Goal: Task Accomplishment & Management: Complete application form

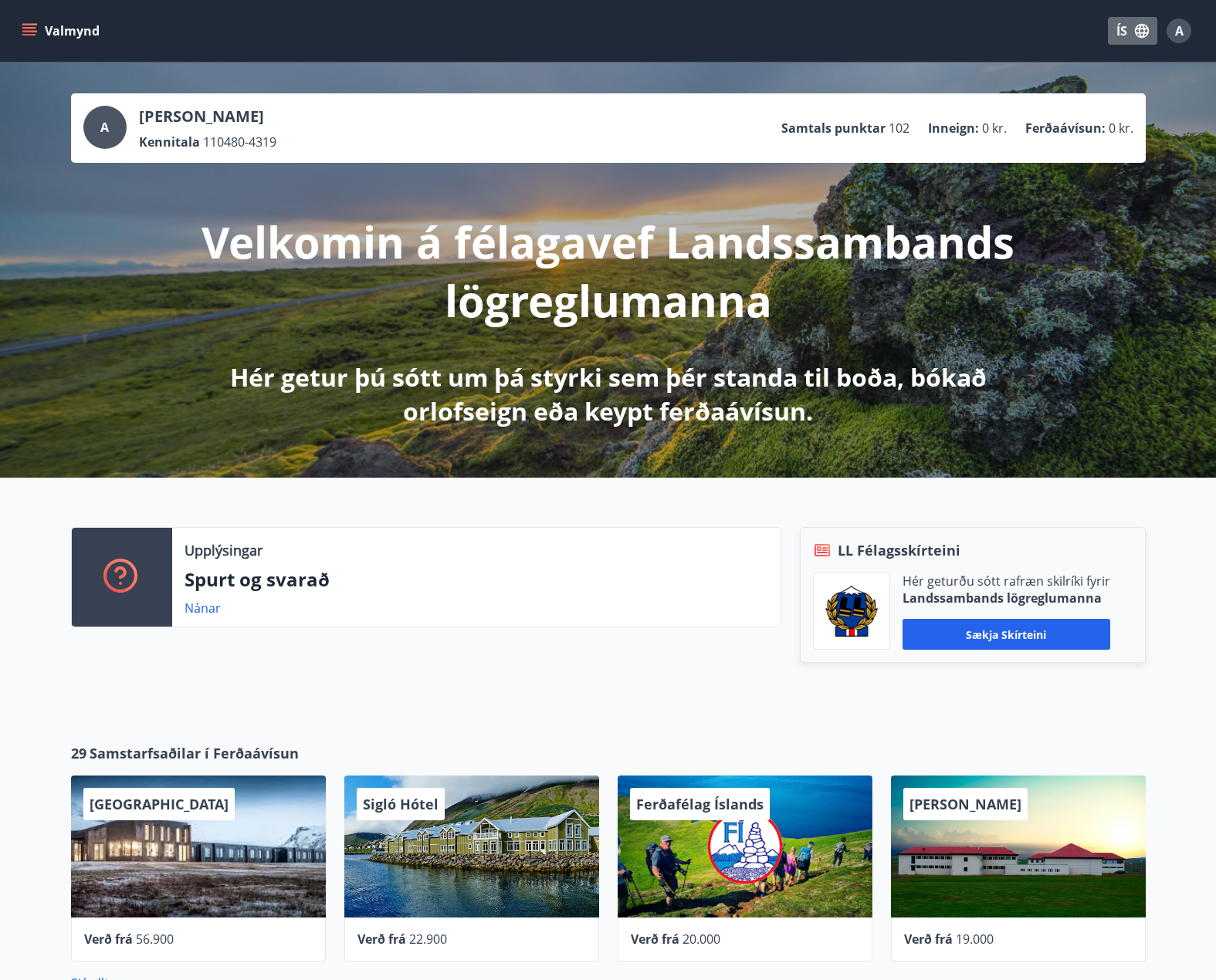
click at [1143, 24] on icon "button" at bounding box center [1142, 30] width 14 height 14
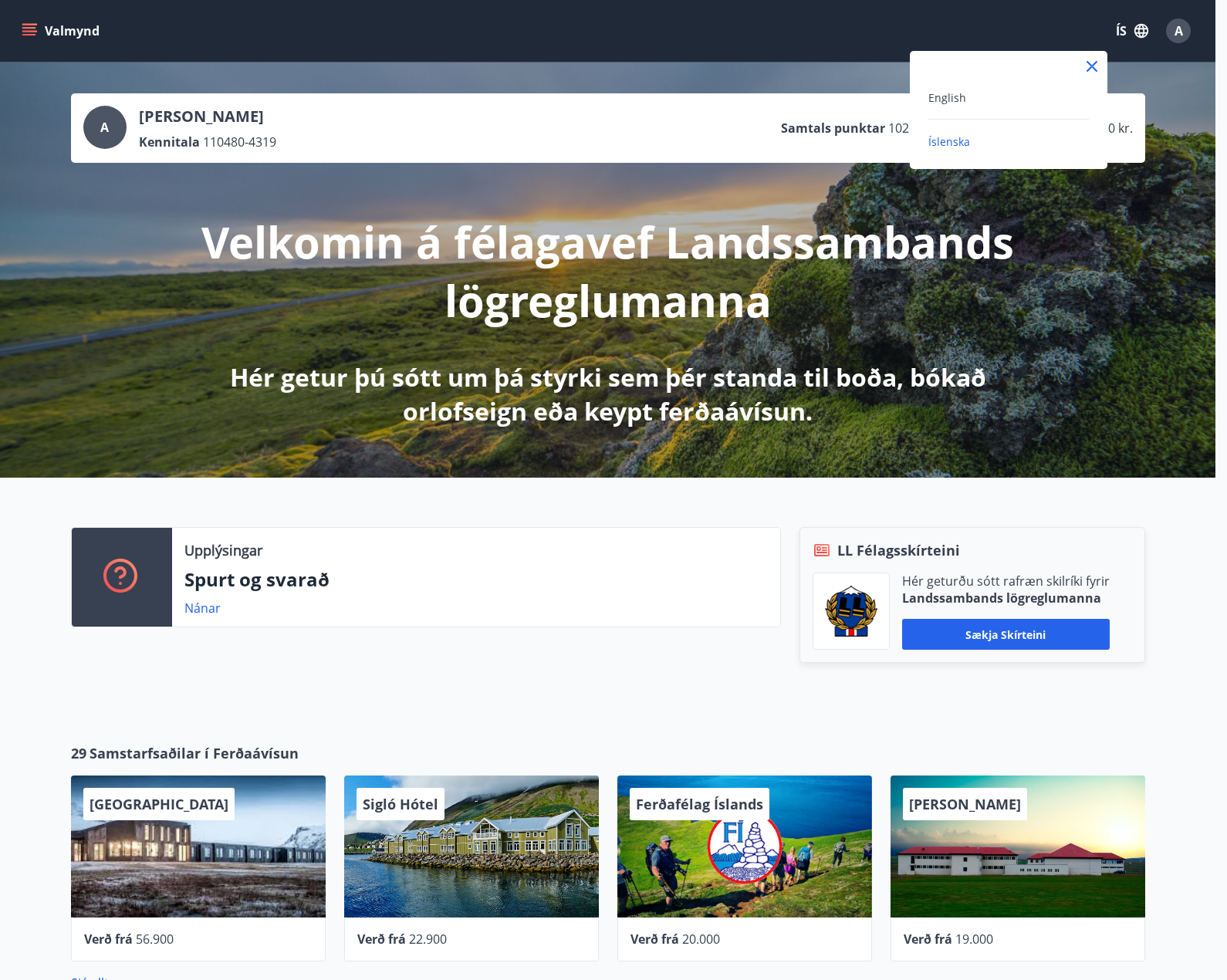
click at [1185, 29] on div at bounding box center [613, 490] width 1227 height 980
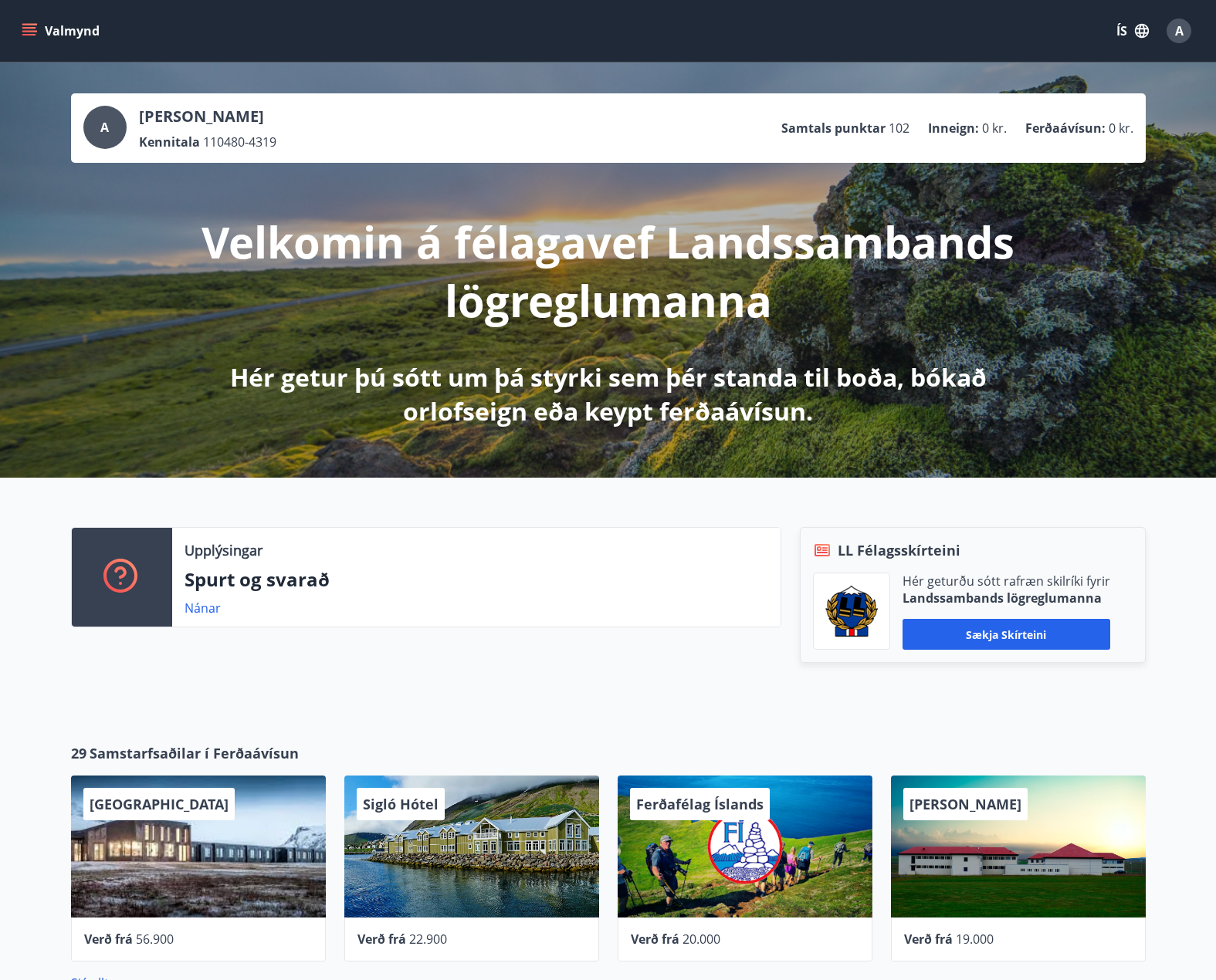
click at [29, 24] on icon "menu" at bounding box center [29, 31] width 15 height 15
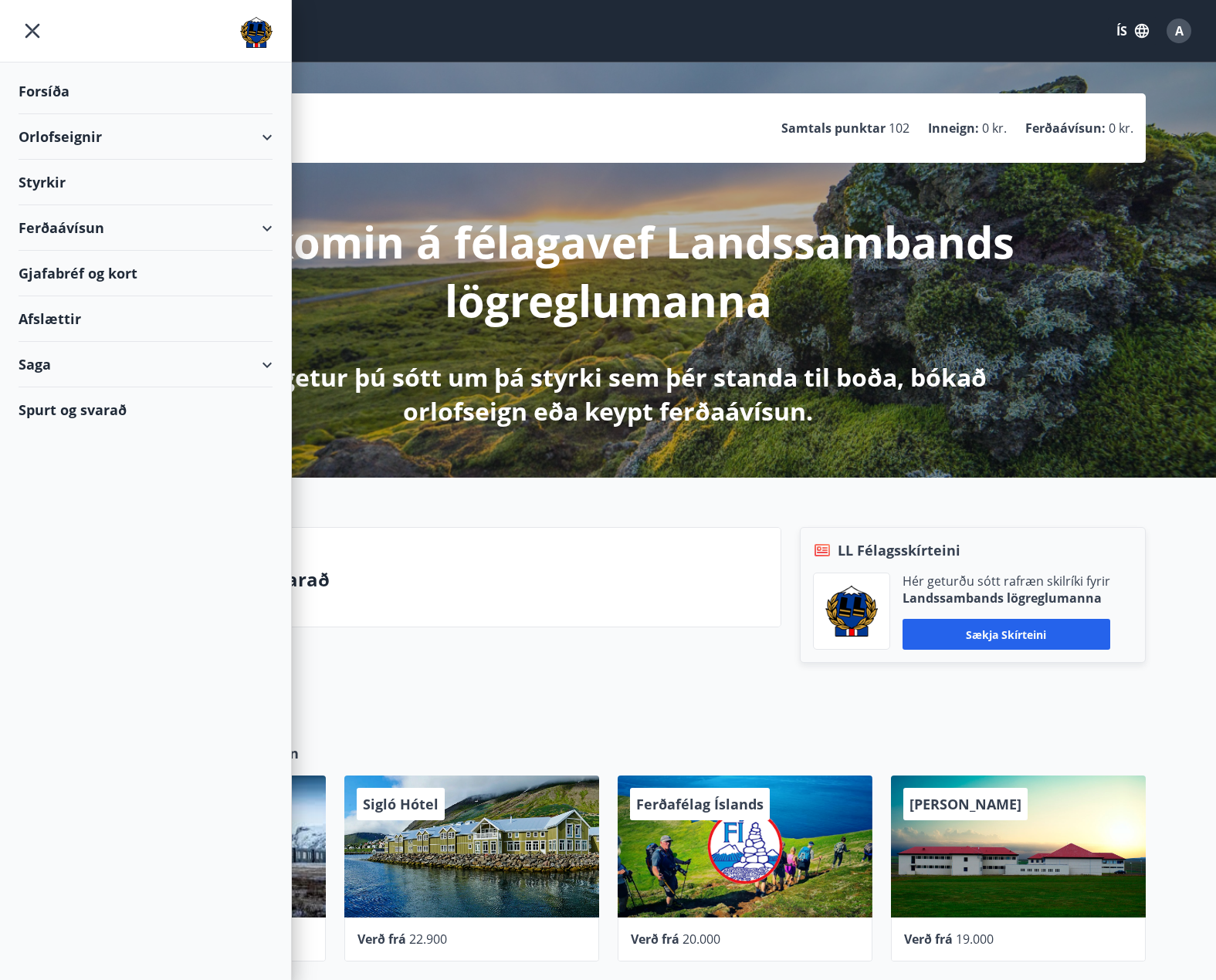
click at [77, 114] on div "Styrkir" at bounding box center [146, 92] width 254 height 45
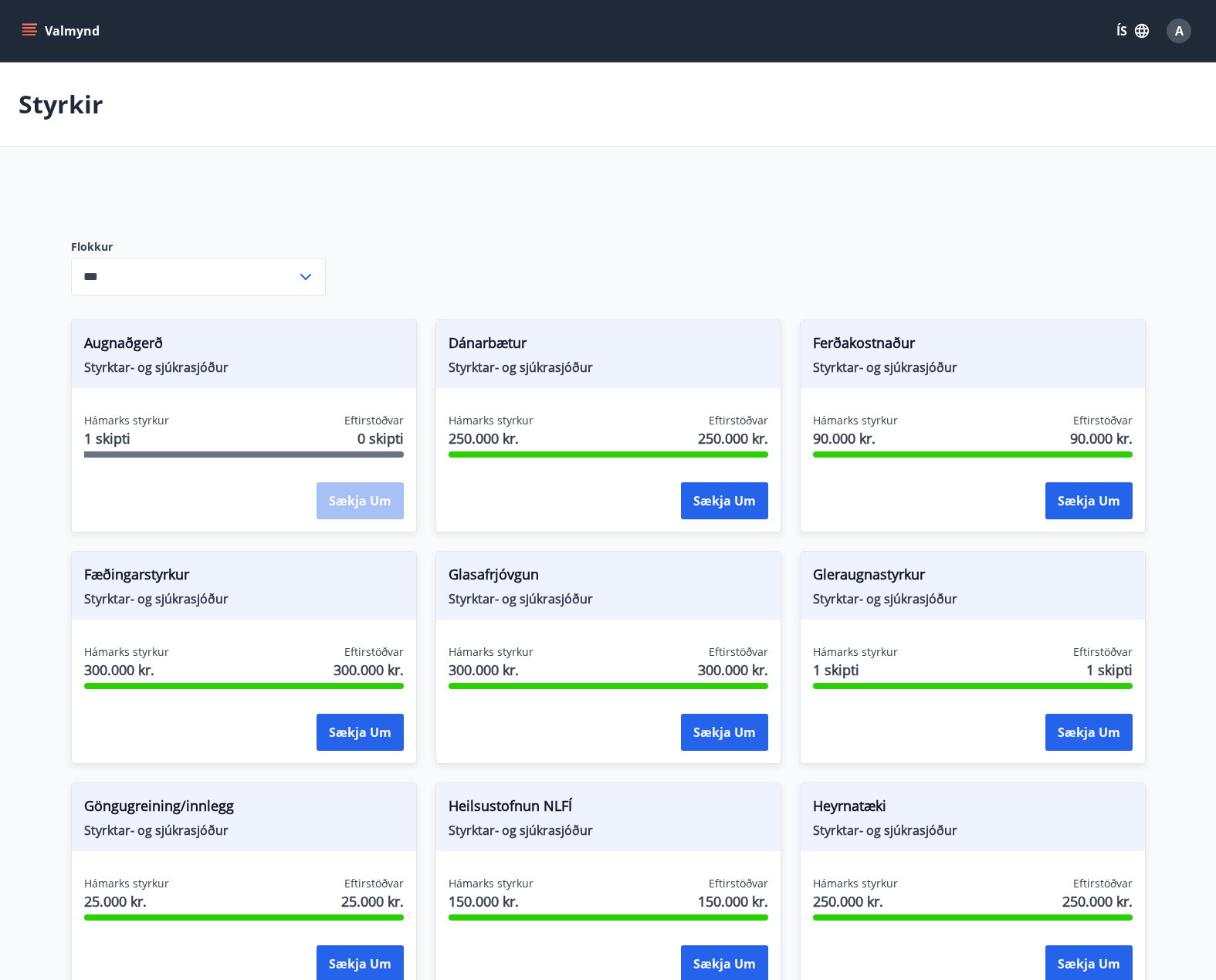
type input "***"
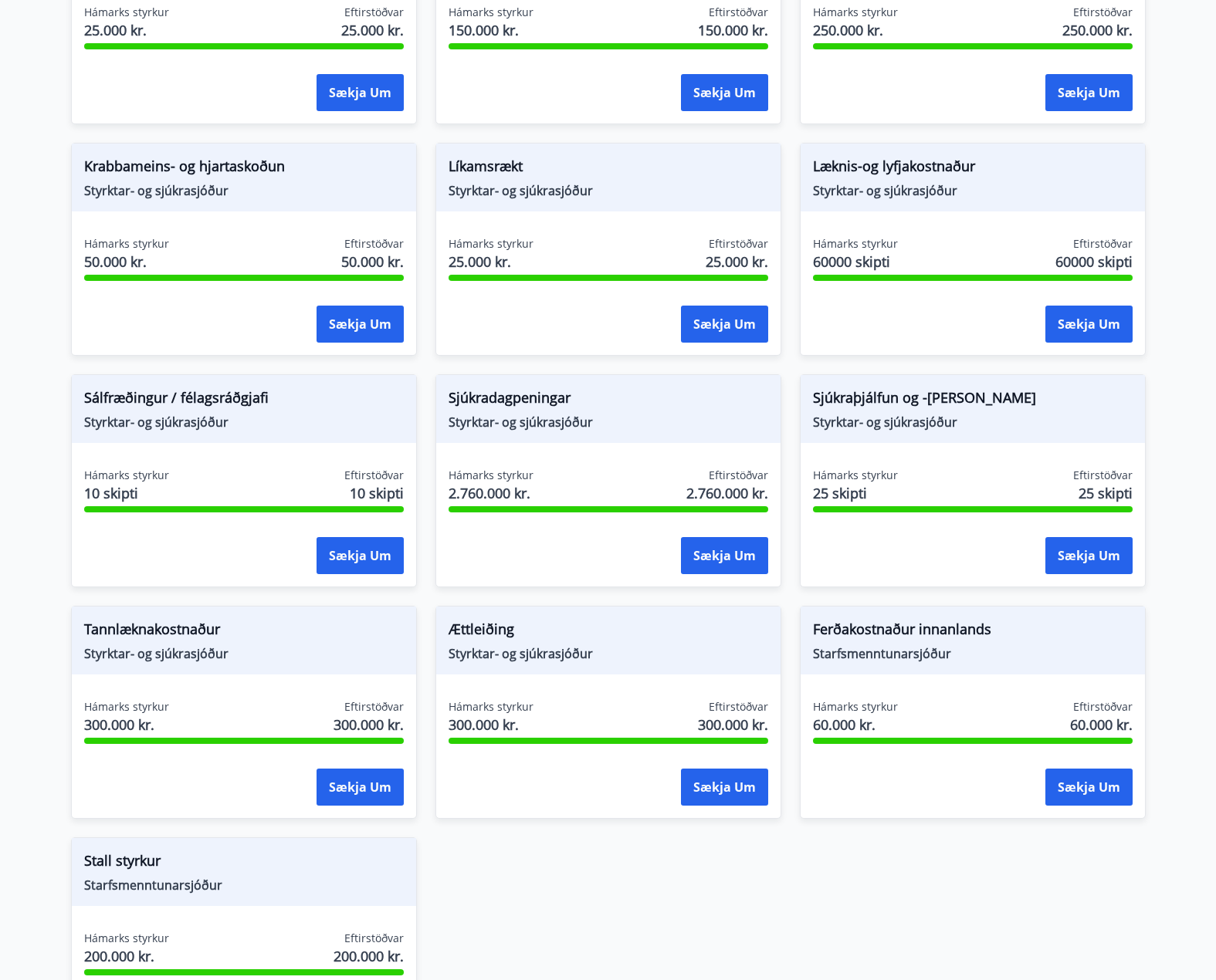
scroll to position [858, 0]
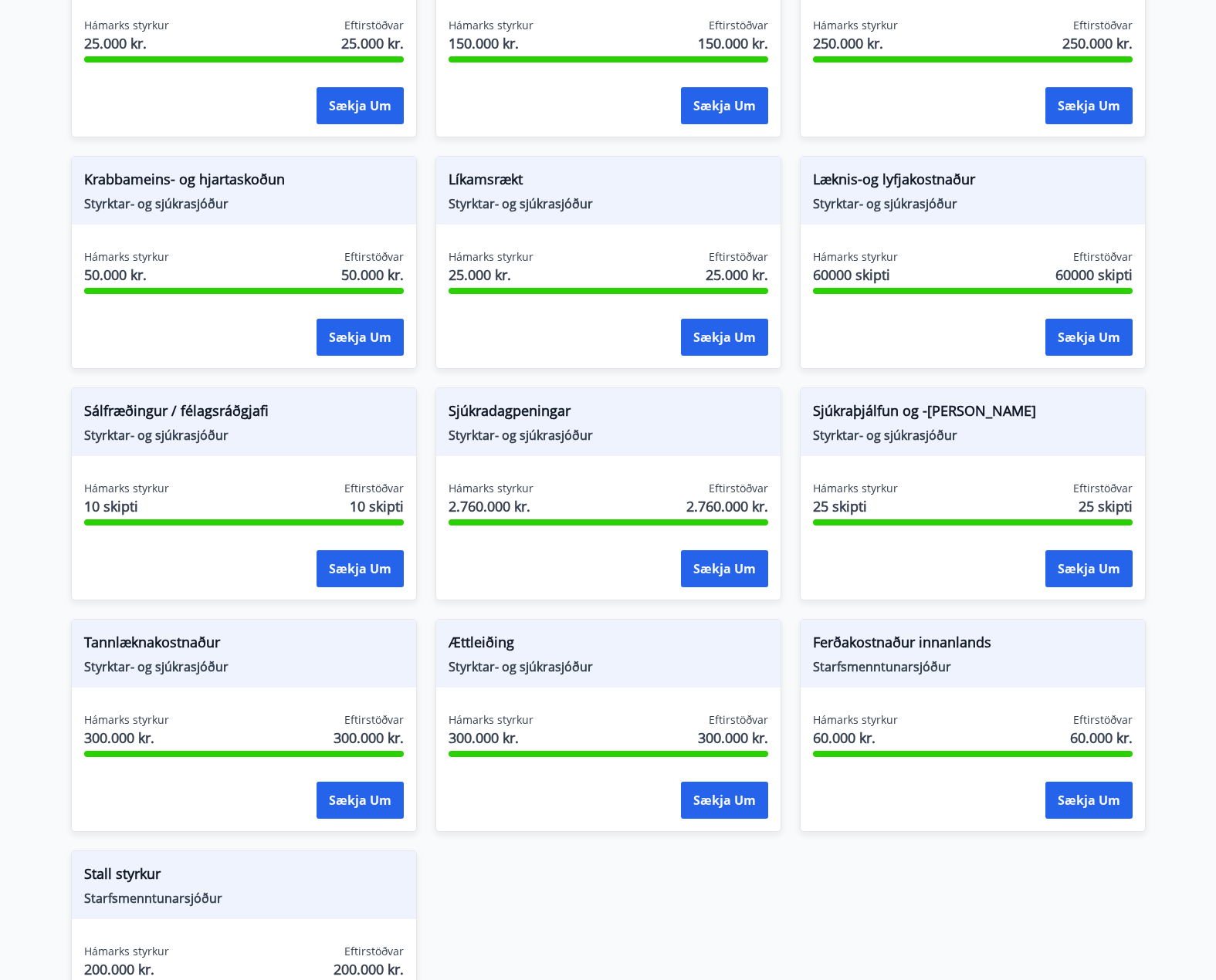
click at [141, 184] on span "Krabbameins- og hjartaskoðun" at bounding box center [244, 182] width 320 height 26
click at [176, 252] on div "Hámarks styrkur 50.000 kr. Eftirstöðvar 50.000 kr." at bounding box center [244, 268] width 320 height 39
click at [262, 325] on div "Sækja um" at bounding box center [244, 338] width 320 height 39
click at [363, 346] on button "Sækja um" at bounding box center [360, 337] width 88 height 37
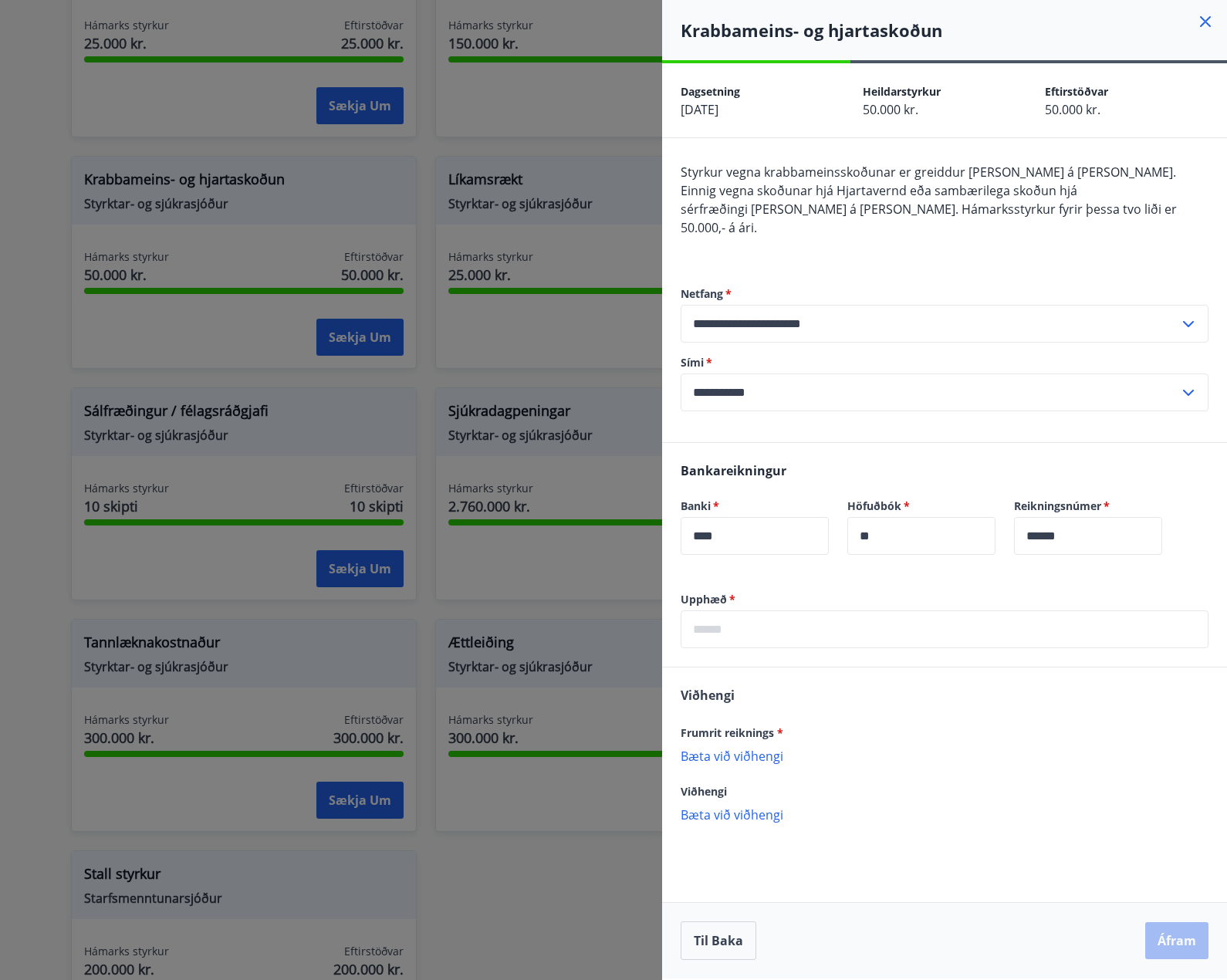
click at [1170, 211] on div "Styrkur vegna krabbameinsskoðunar er greiddur [PERSON_NAME] á [PERSON_NAME]. Ei…" at bounding box center [944, 209] width 528 height 93
click at [595, 143] on div at bounding box center [613, 490] width 1227 height 980
